Goal: Task Accomplishment & Management: Use online tool/utility

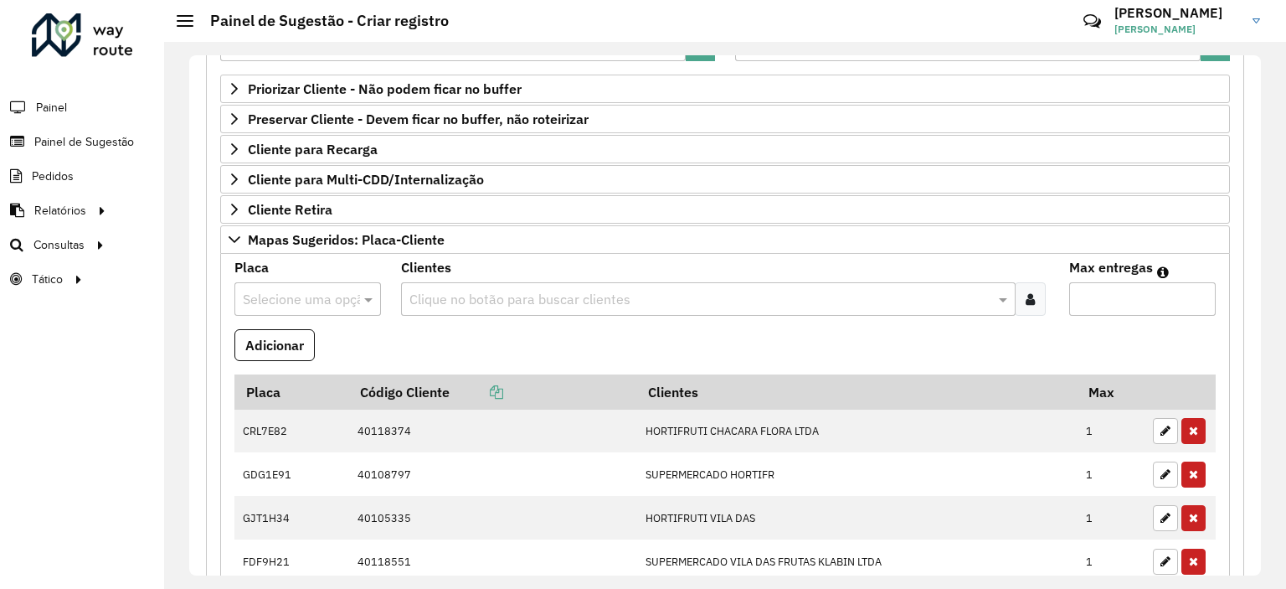
scroll to position [335, 0]
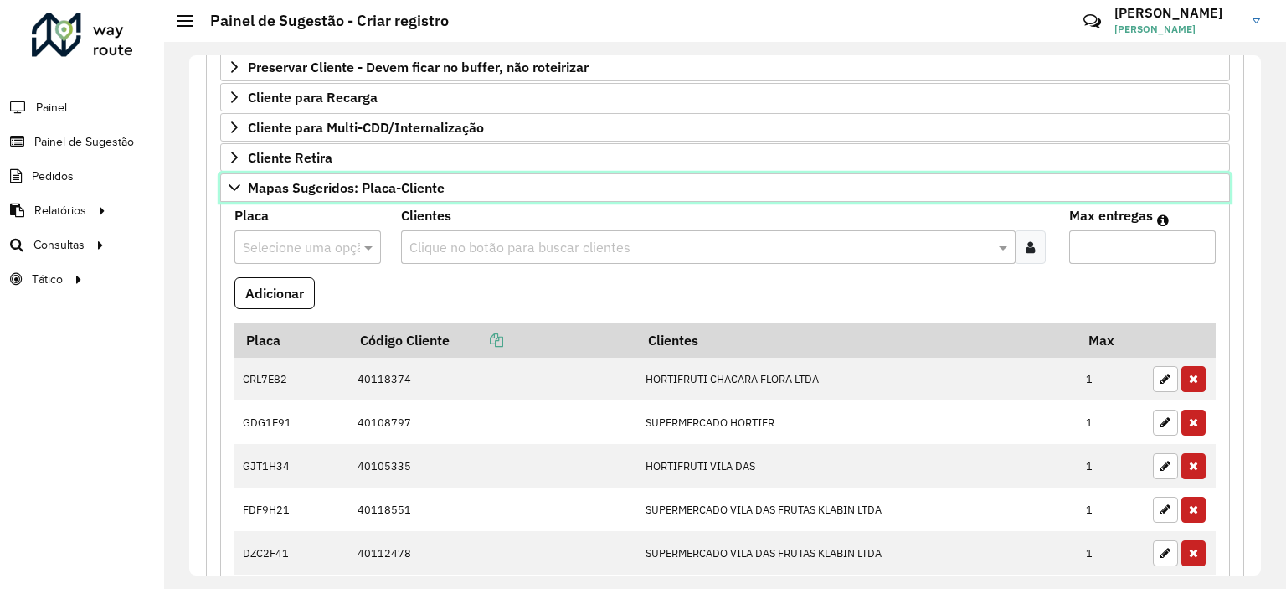
click at [318, 191] on span "Mapas Sugeridos: Placa-Cliente" at bounding box center [346, 187] width 197 height 13
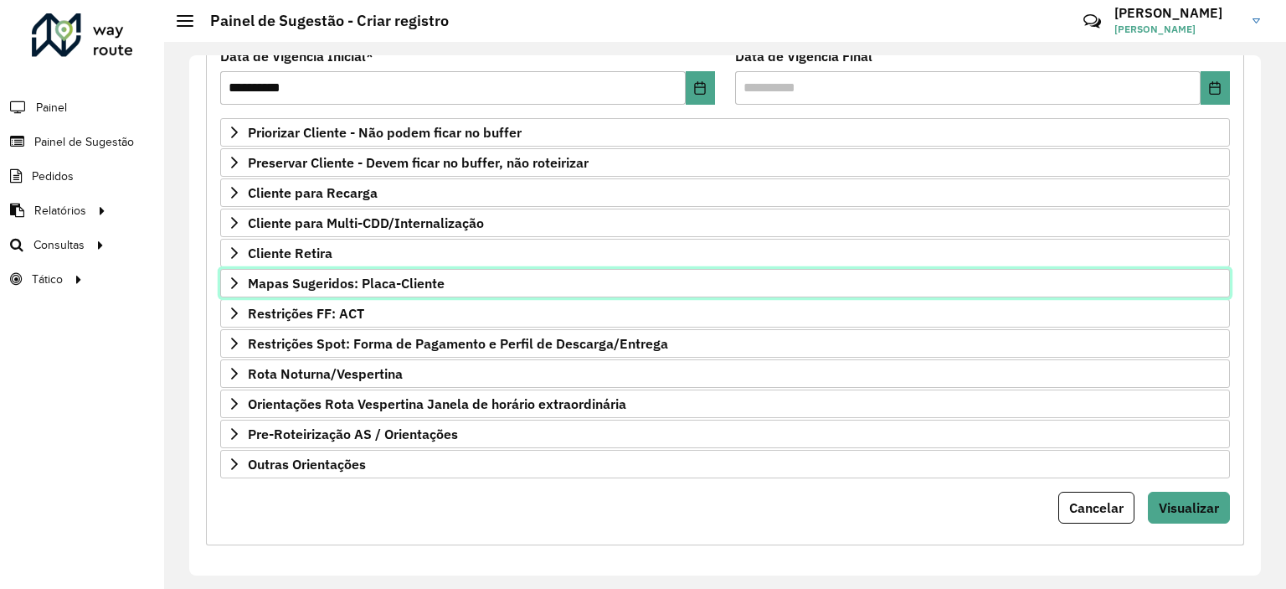
scroll to position [239, 0]
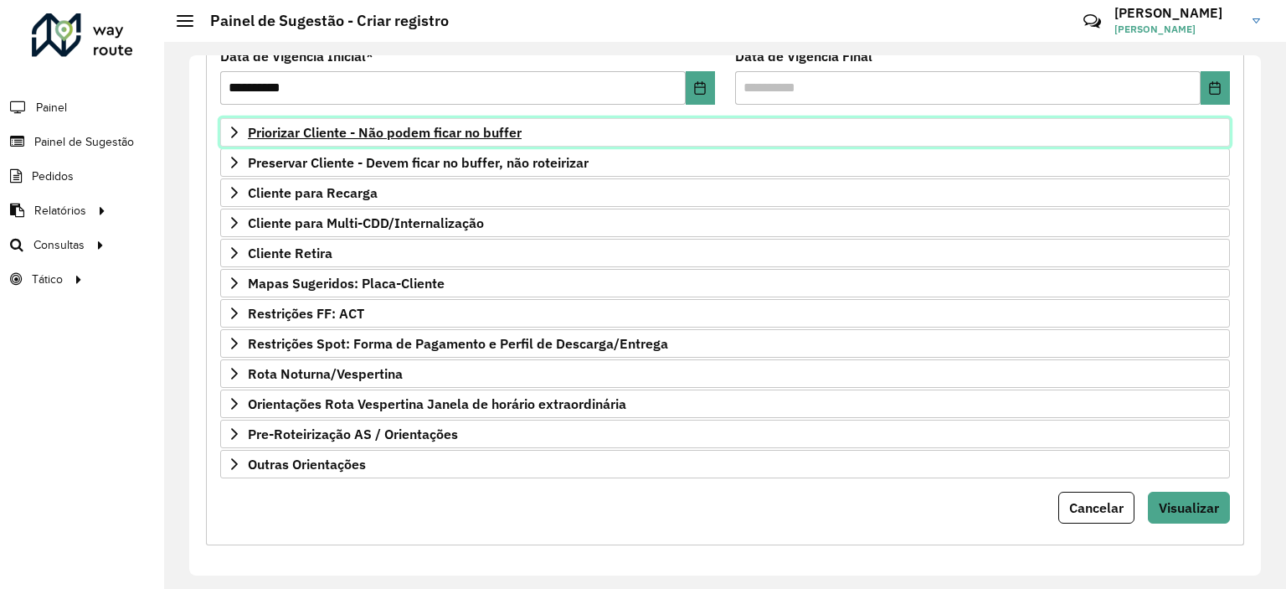
click at [306, 126] on span "Priorizar Cliente - Não podem ficar no buffer" at bounding box center [385, 132] width 274 height 13
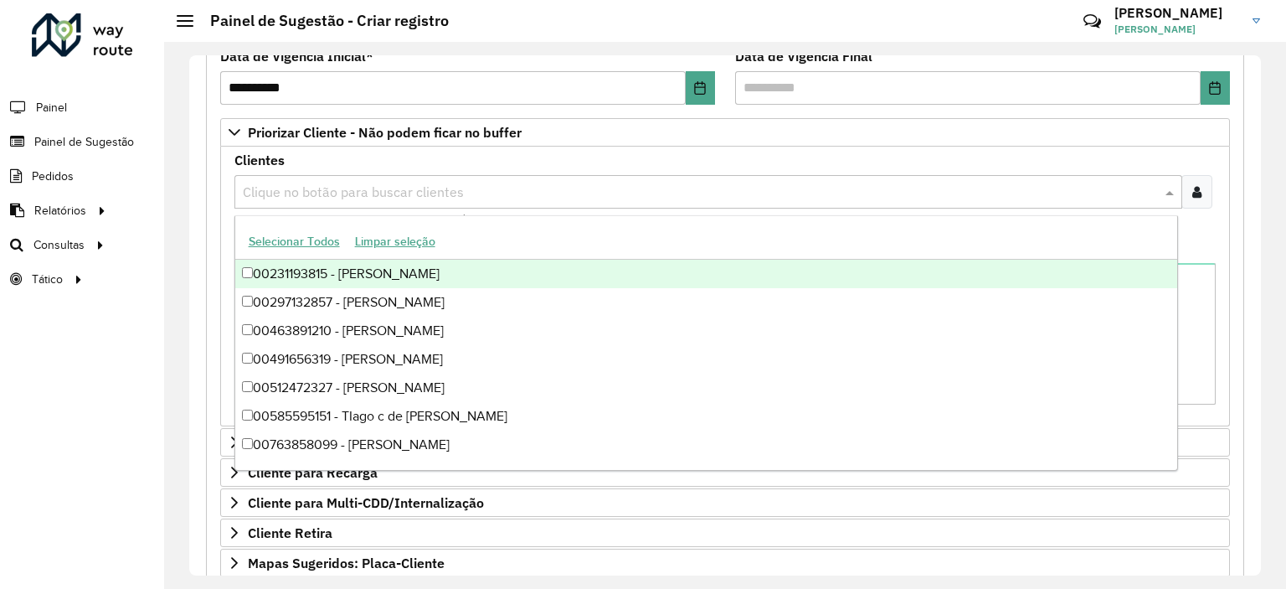
click at [339, 190] on input "text" at bounding box center [700, 193] width 923 height 20
click at [1196, 185] on icon at bounding box center [1196, 191] width 9 height 13
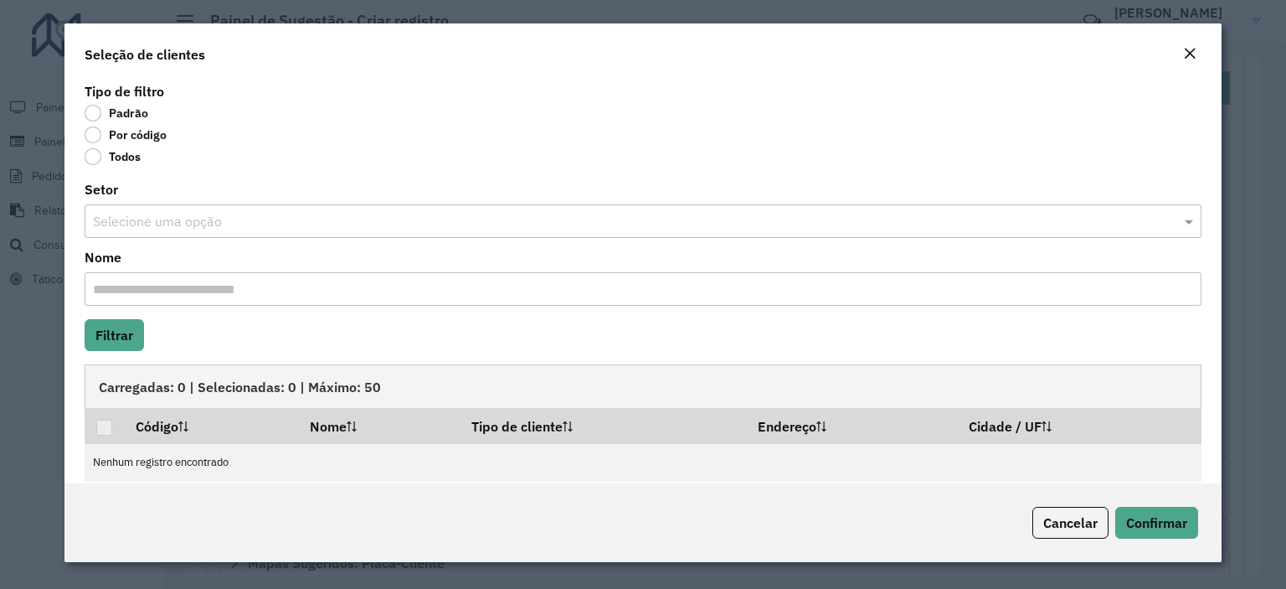
click at [93, 130] on label "Por código" at bounding box center [126, 134] width 82 height 17
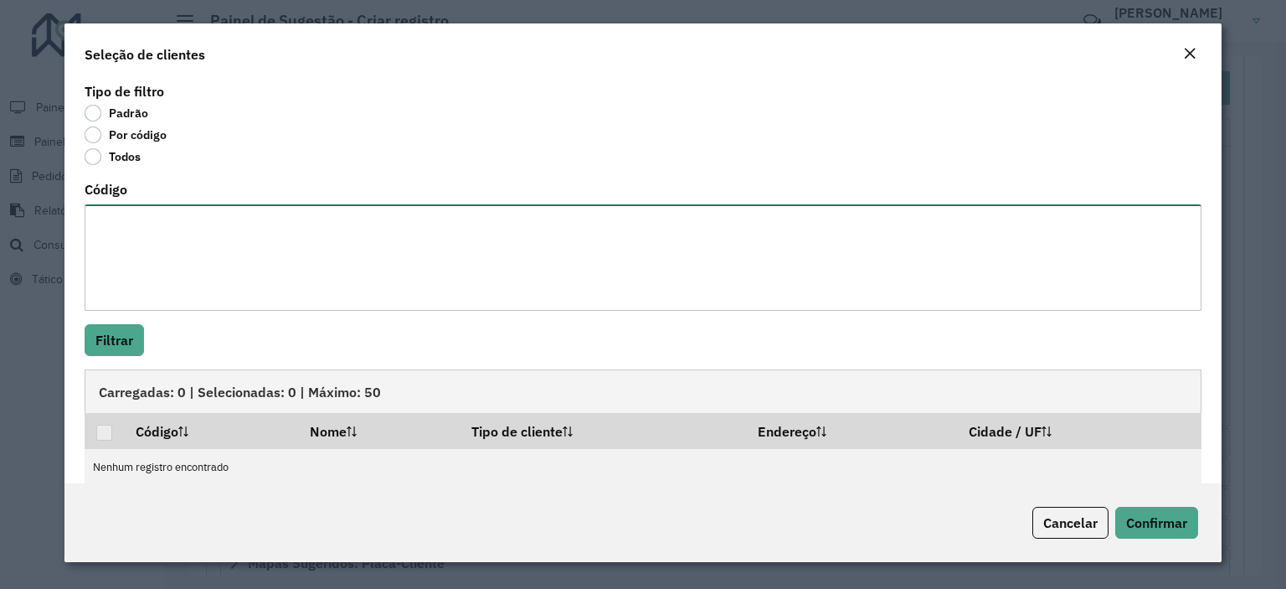
click at [138, 219] on textarea "Código" at bounding box center [643, 257] width 1117 height 106
paste textarea "**** ***** ***** ***** ***** ***** ***** ***** ***** ***** ***** **** ***** ***…"
type textarea "**** ***** ***** ***** ***** ***** ***** ***** ***** ***** ***** **** ***** ***…"
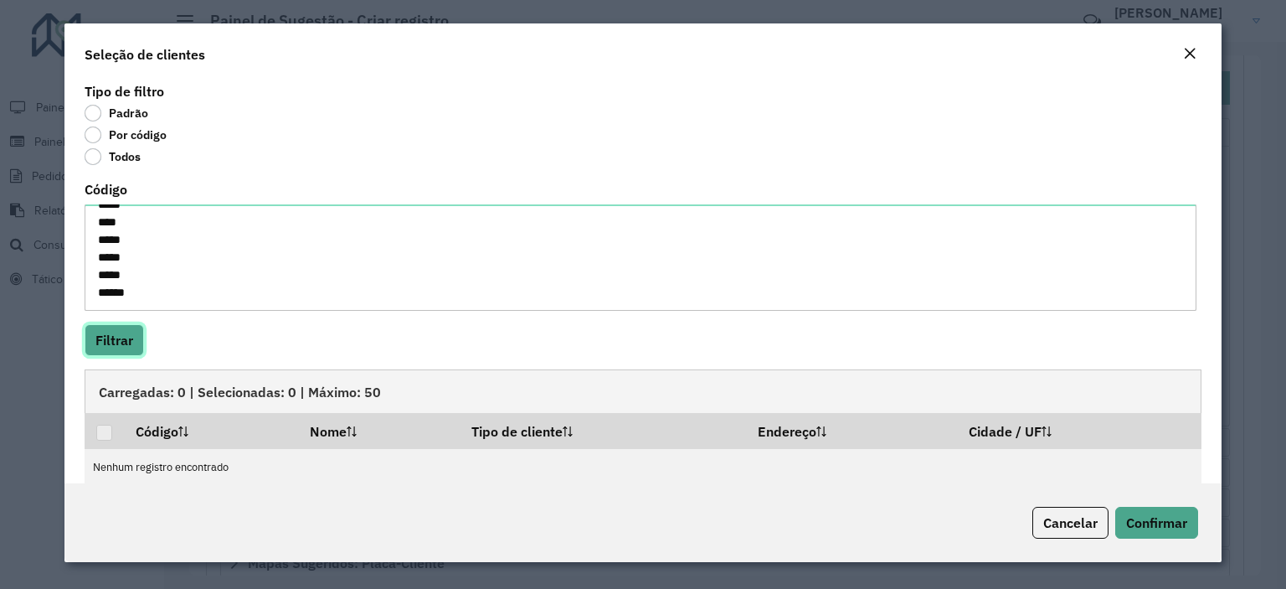
click at [114, 339] on button "Filtrar" at bounding box center [114, 340] width 59 height 32
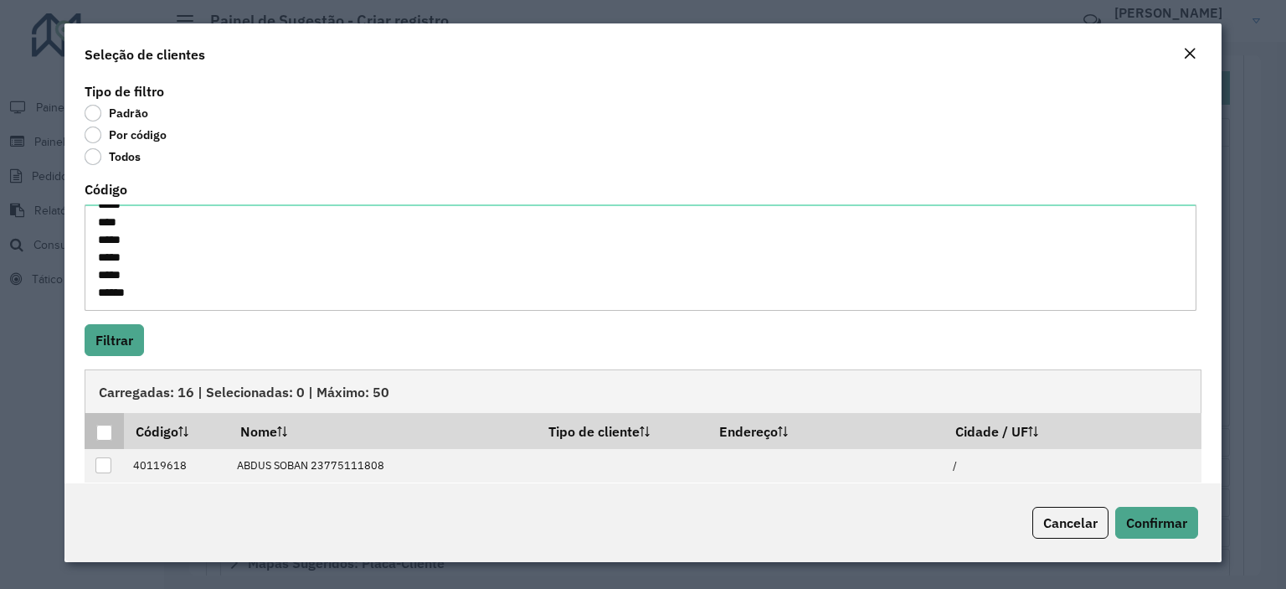
click at [113, 426] on th at bounding box center [104, 430] width 39 height 35
click at [105, 424] on div at bounding box center [104, 432] width 16 height 16
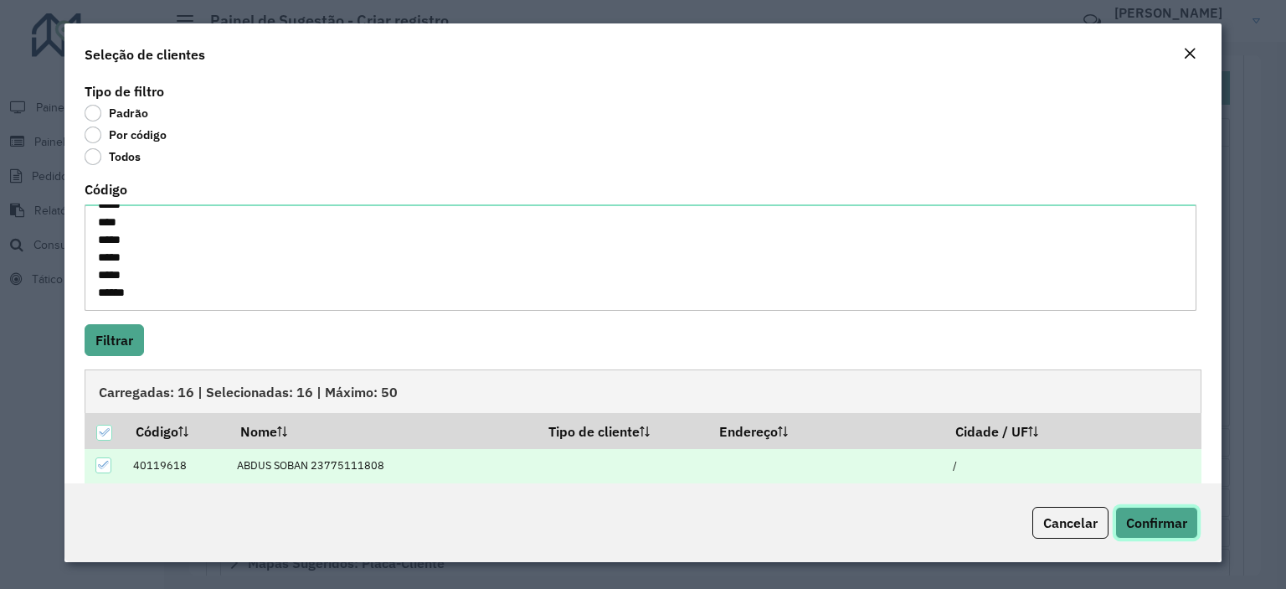
click at [1144, 514] on span "Confirmar" at bounding box center [1156, 522] width 61 height 17
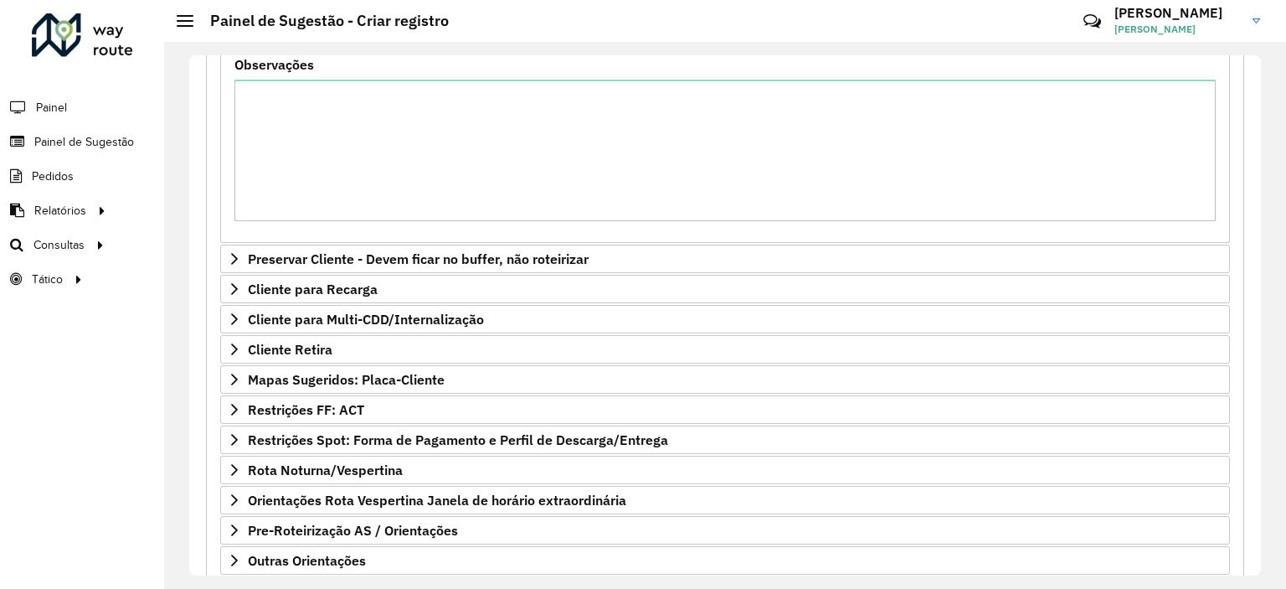
scroll to position [520, 0]
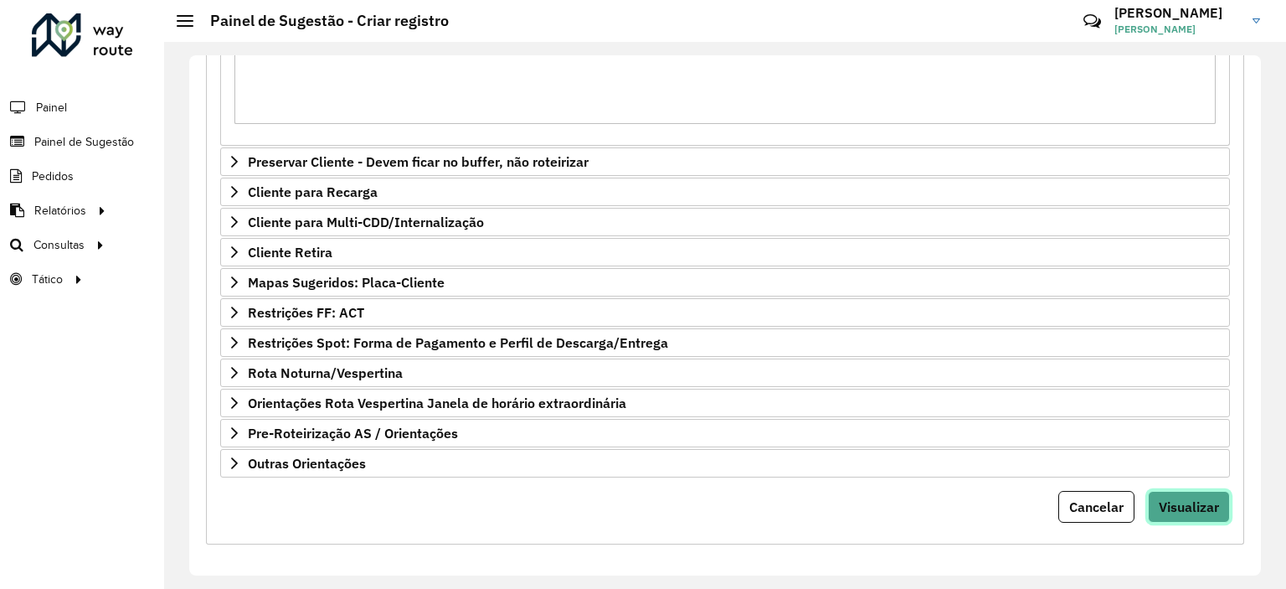
click at [1189, 507] on span "Visualizar" at bounding box center [1189, 506] width 60 height 17
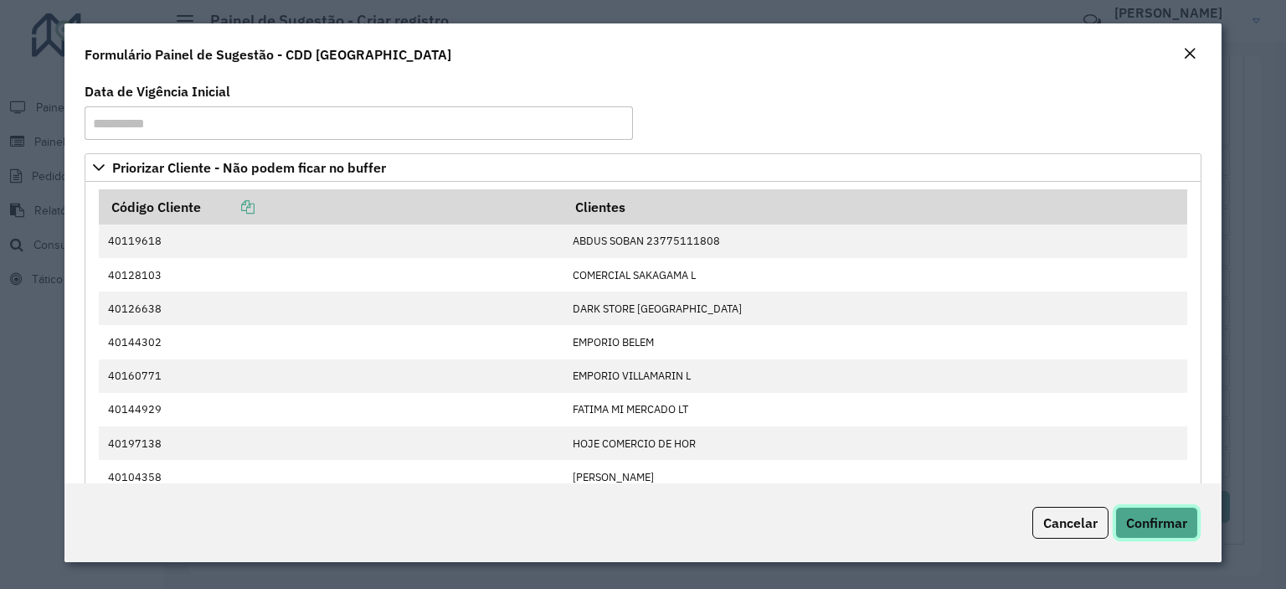
click at [1172, 517] on span "Confirmar" at bounding box center [1156, 522] width 61 height 17
